Goal: Communication & Community: Ask a question

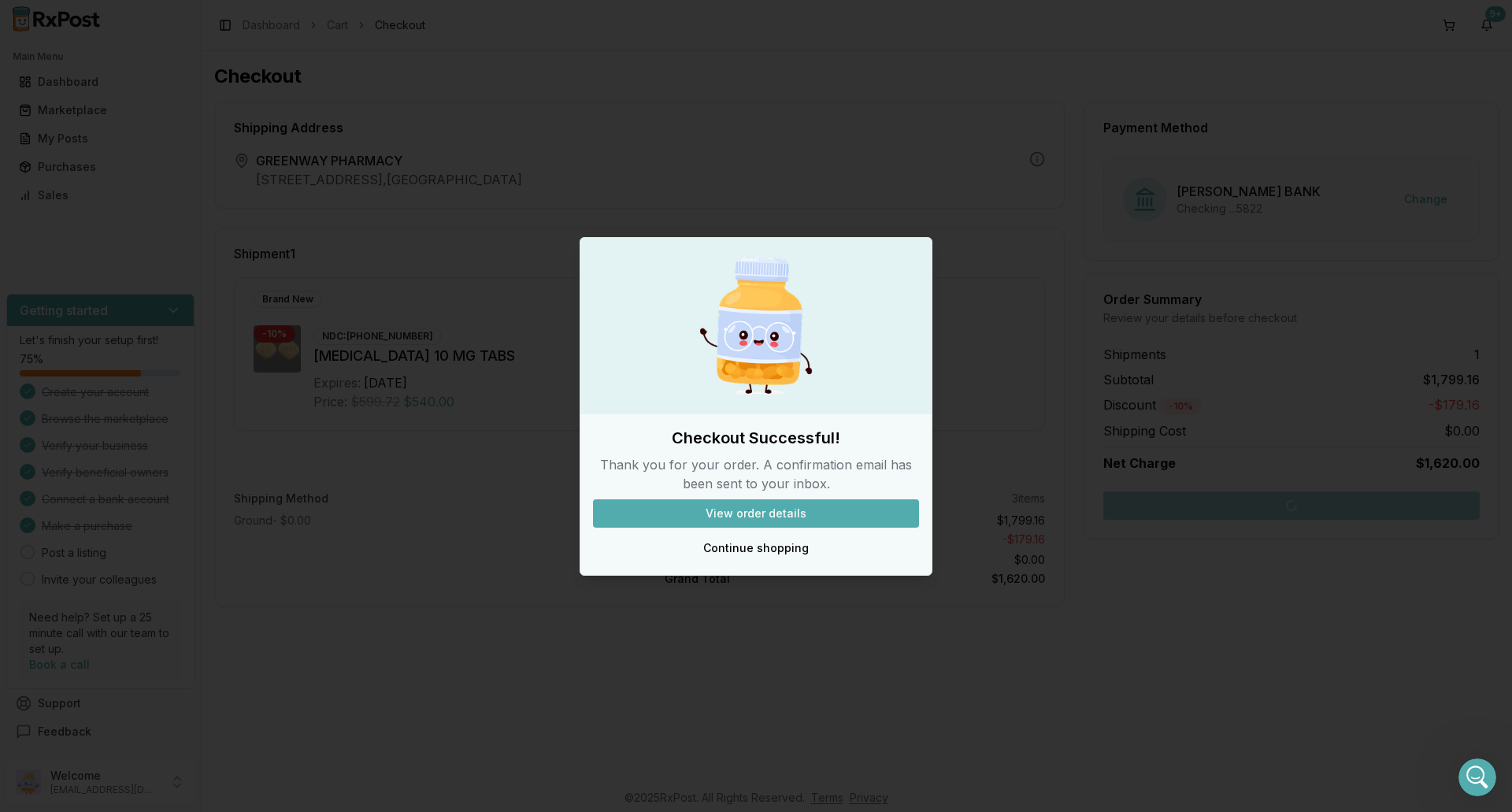
click at [759, 554] on button "Continue shopping" at bounding box center [756, 548] width 326 height 28
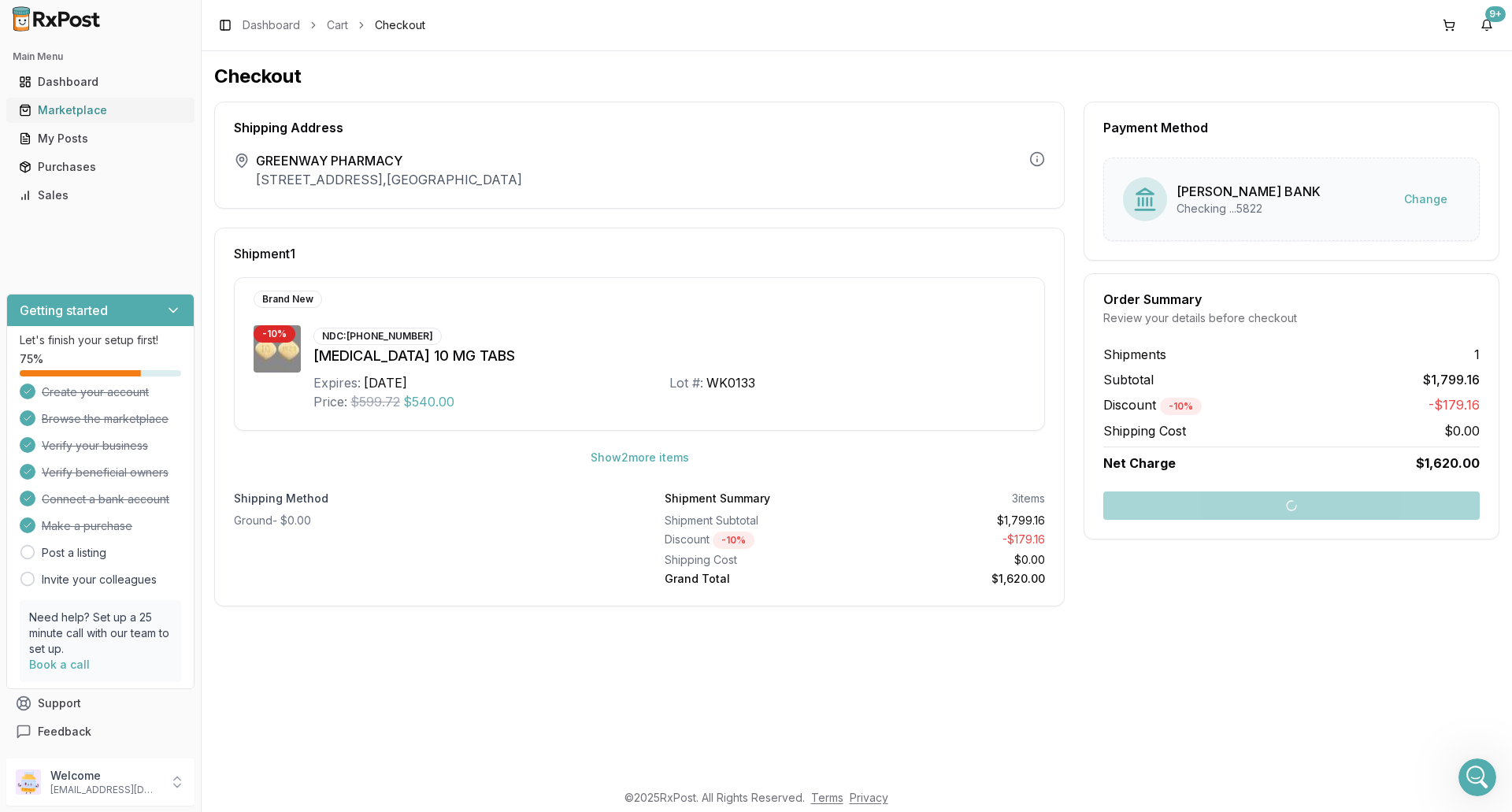
click at [74, 112] on div "Marketplace" at bounding box center [100, 110] width 163 height 15
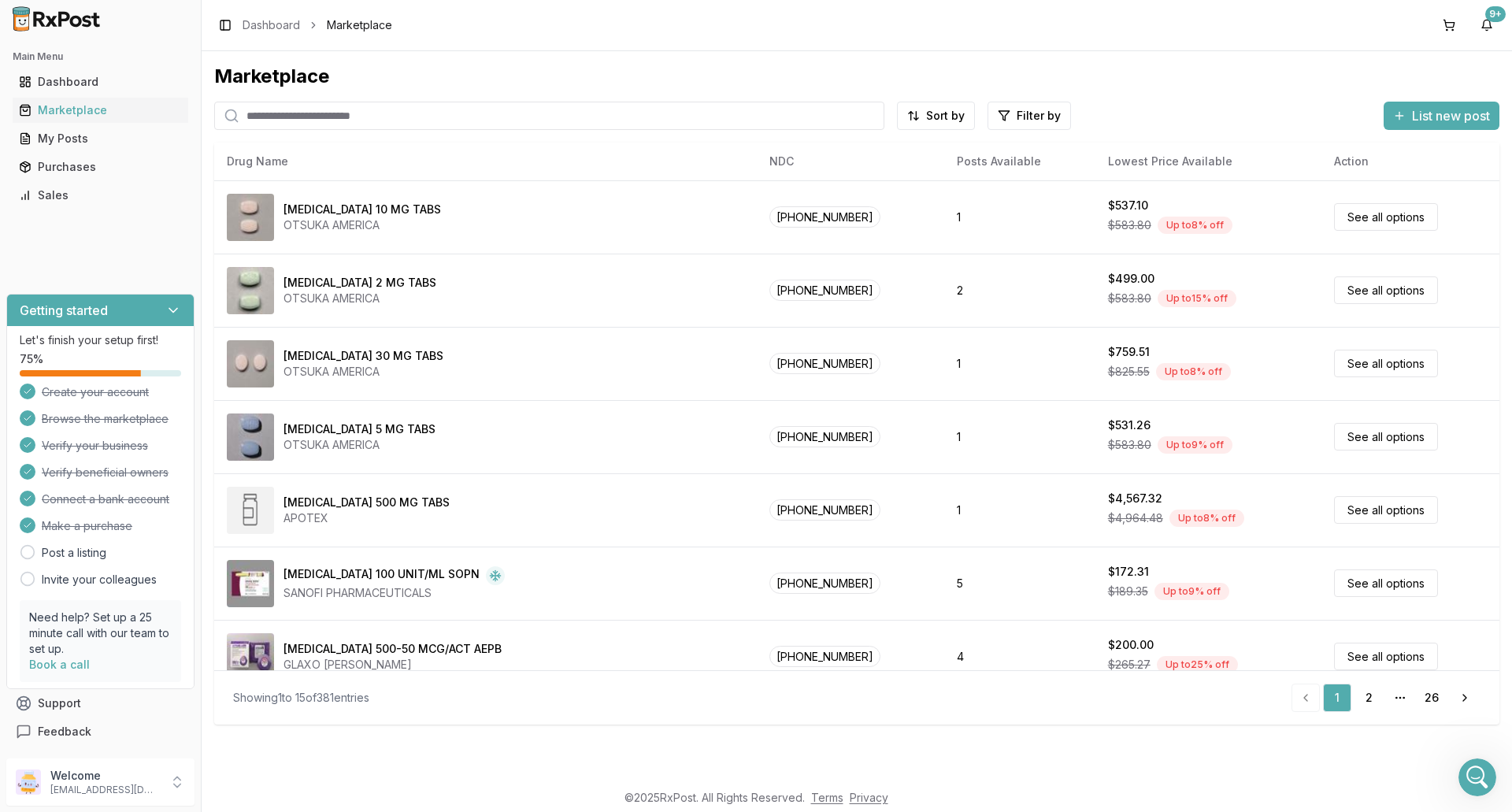
click at [434, 123] on input "search" at bounding box center [549, 116] width 670 height 28
type input "********"
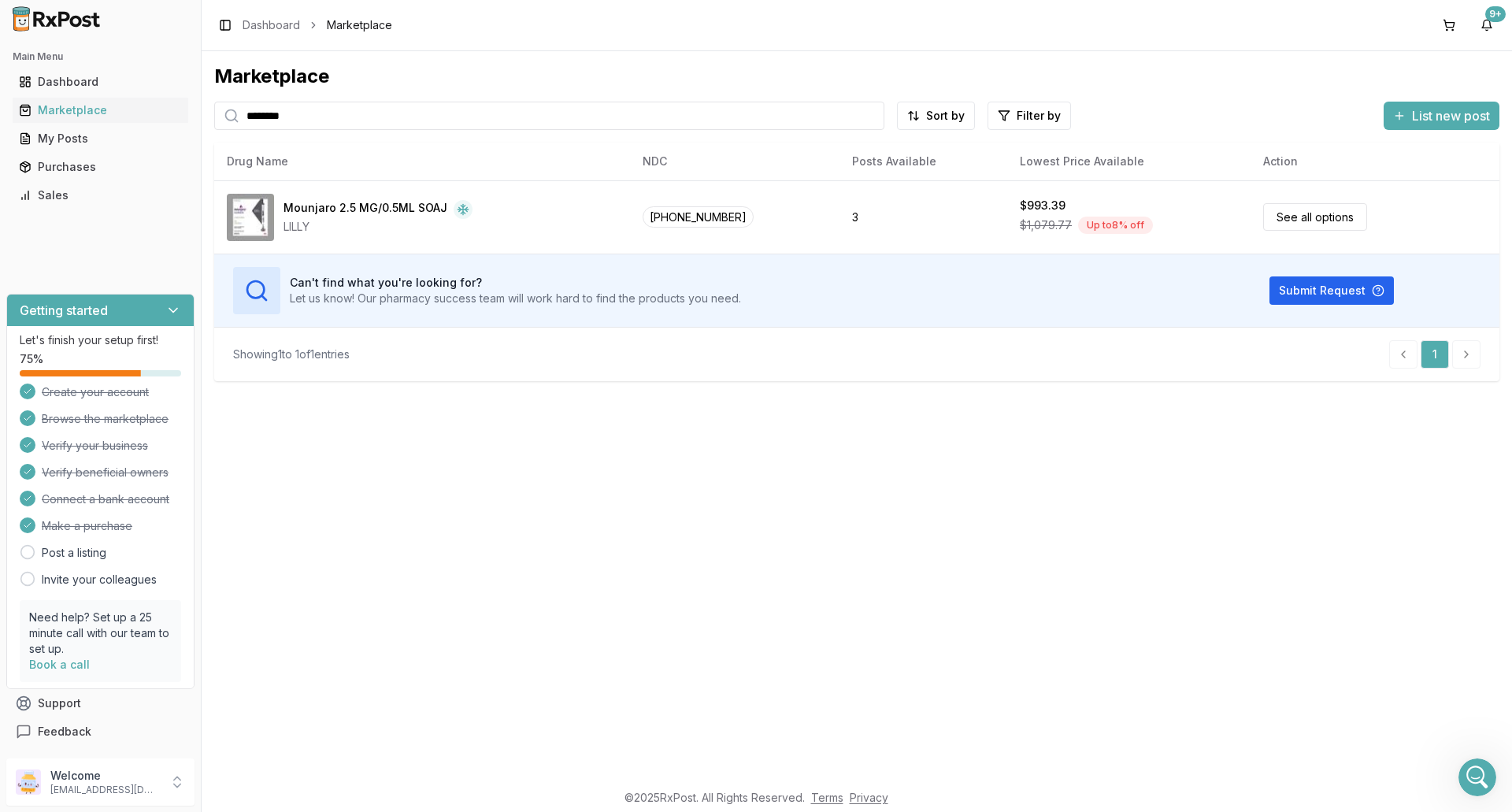
drag, startPoint x: 318, startPoint y: 112, endPoint x: 0, endPoint y: 113, distance: 318.0
click at [0, 109] on div "Main Menu Dashboard Marketplace My Posts Purchases Sales Getting started Let's …" at bounding box center [756, 406] width 1512 height 812
click at [1474, 791] on div "Open Intercom Messenger" at bounding box center [1477, 777] width 52 height 52
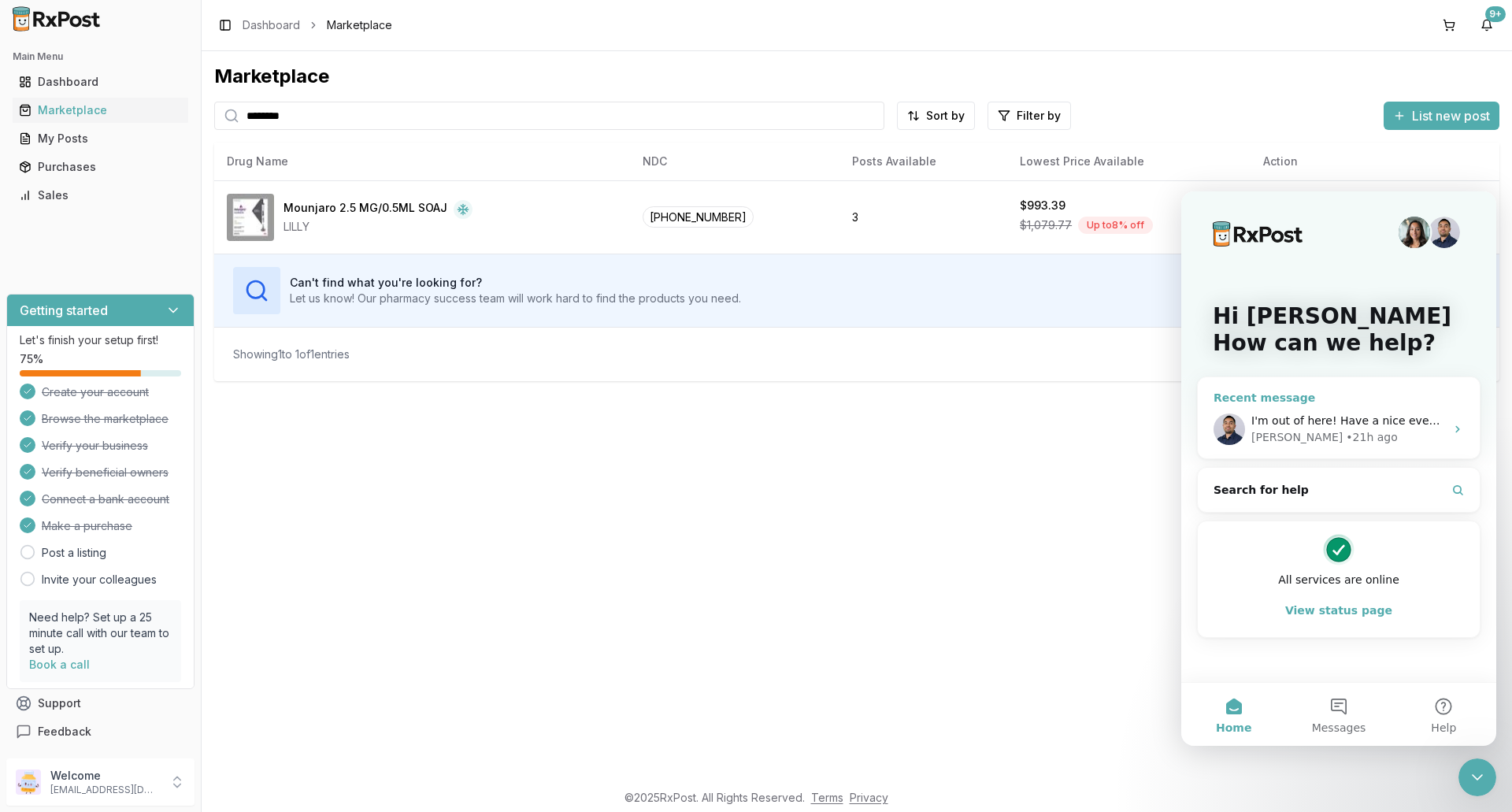
click at [1312, 413] on div "I'm out of here! Have a nice evening!" at bounding box center [1348, 421] width 193 height 16
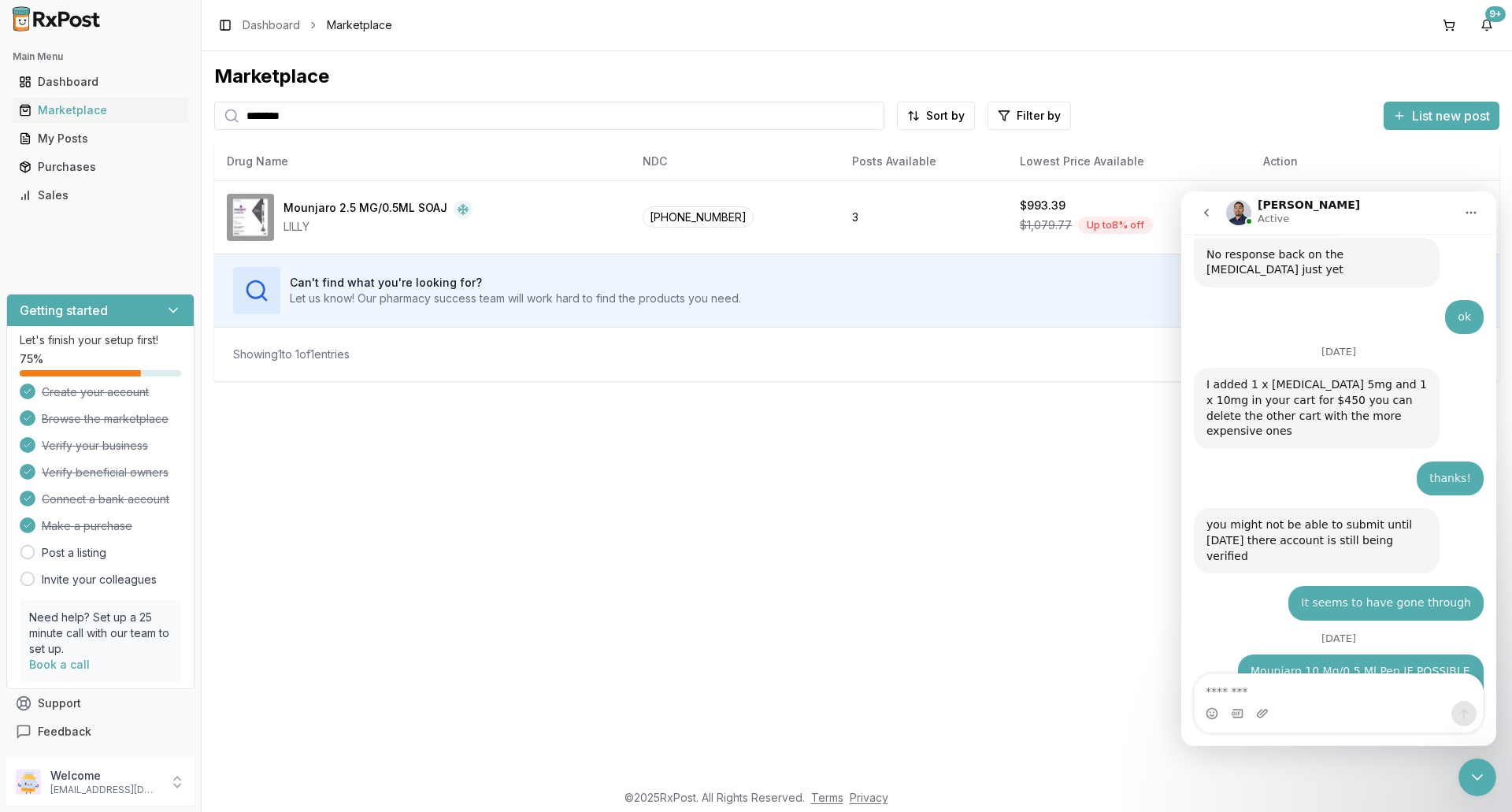
scroll to position [12335, 0]
click at [1291, 691] on textarea "Message…" at bounding box center [1338, 687] width 289 height 27
type textarea "**********"
click at [1461, 716] on icon "Send a message…" at bounding box center [1463, 713] width 13 height 13
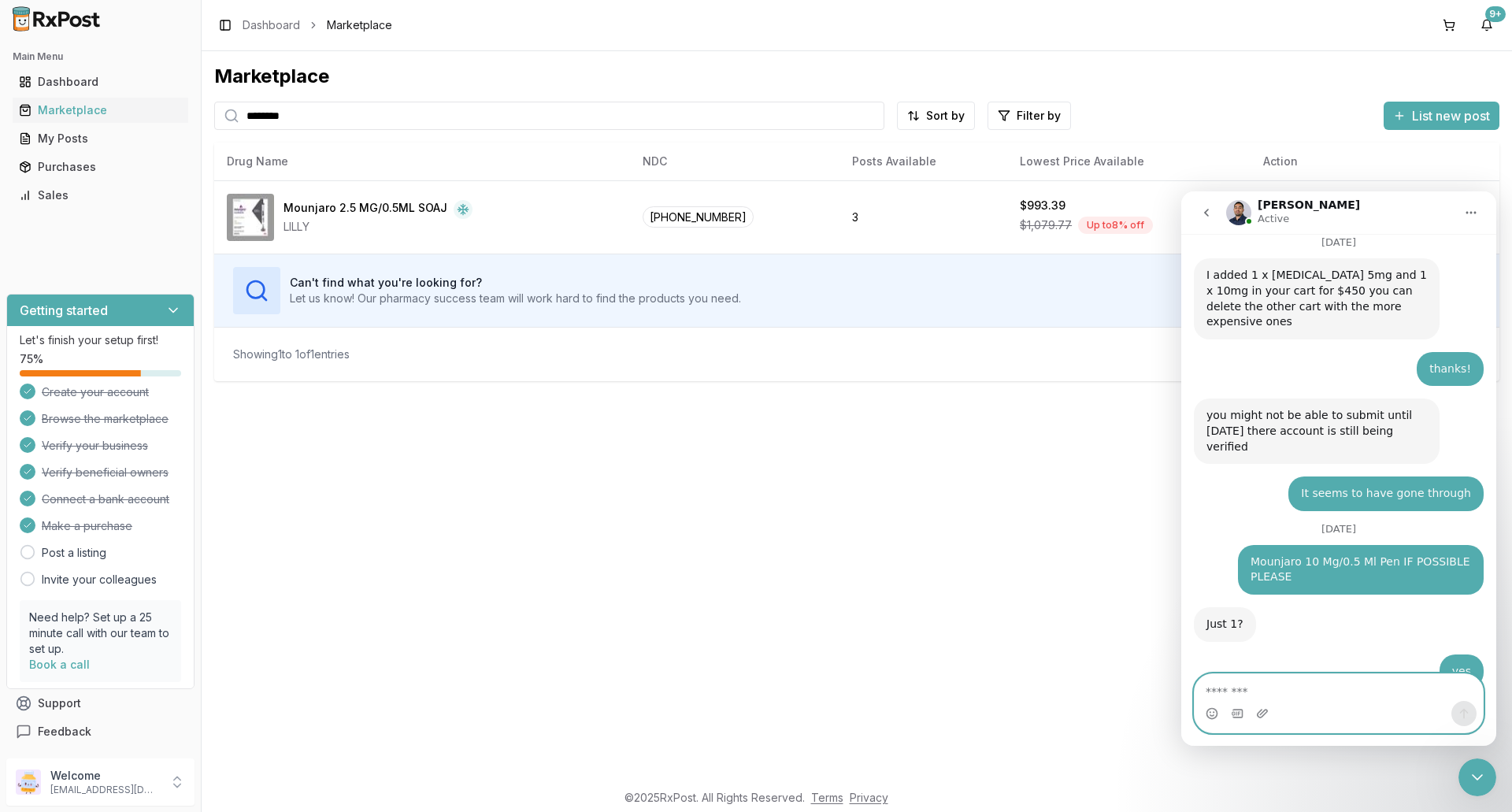
scroll to position [12517, 0]
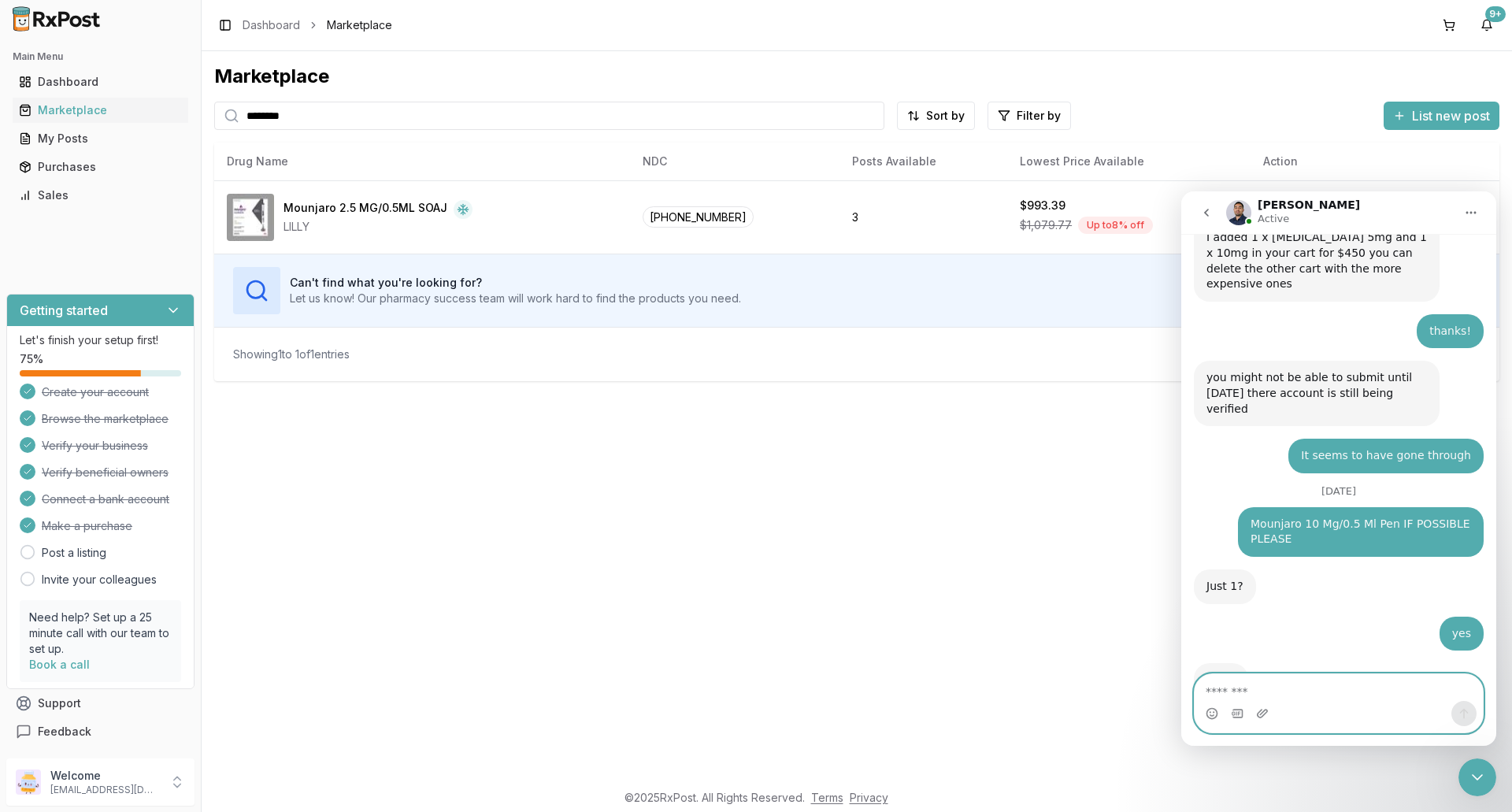
click at [1262, 692] on textarea "Message…" at bounding box center [1338, 687] width 289 height 27
type textarea "***"
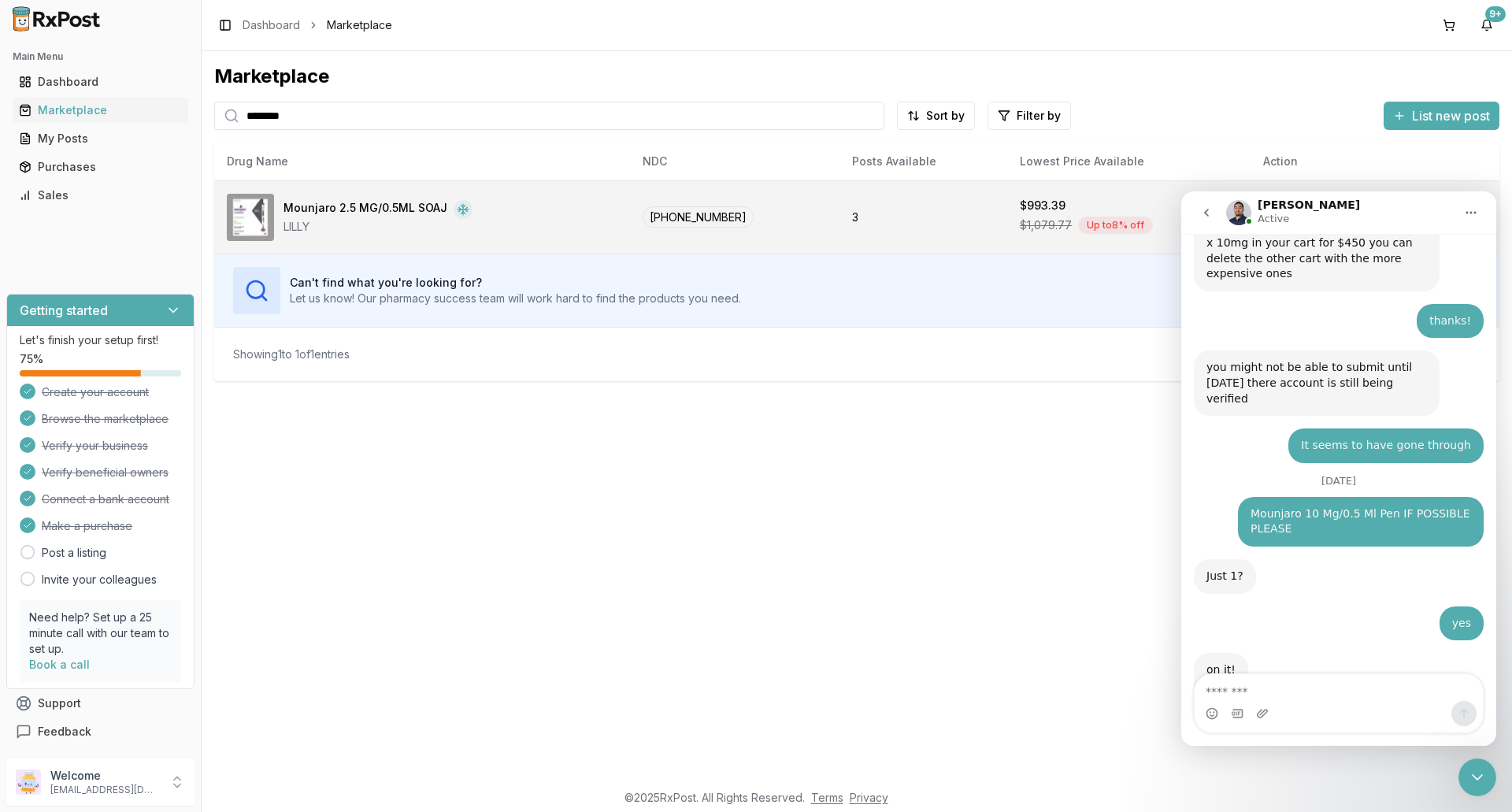
scroll to position [12663, 0]
